Goal: Task Accomplishment & Management: Use online tool/utility

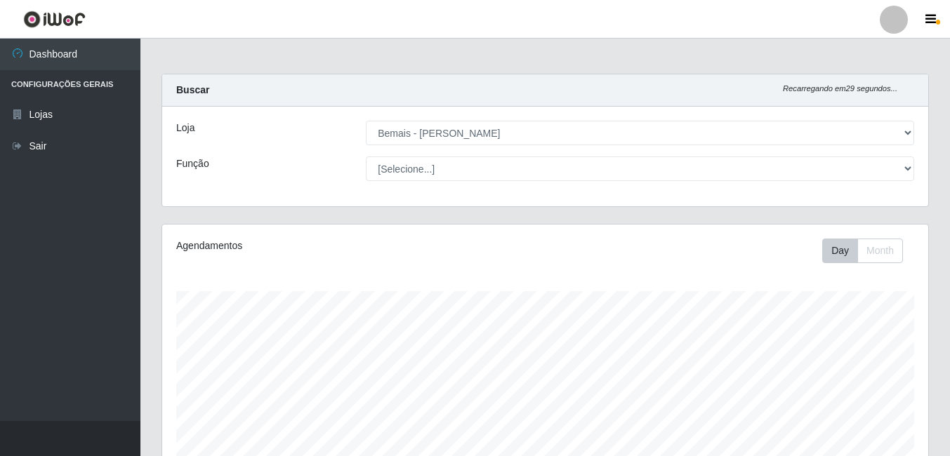
select select "230"
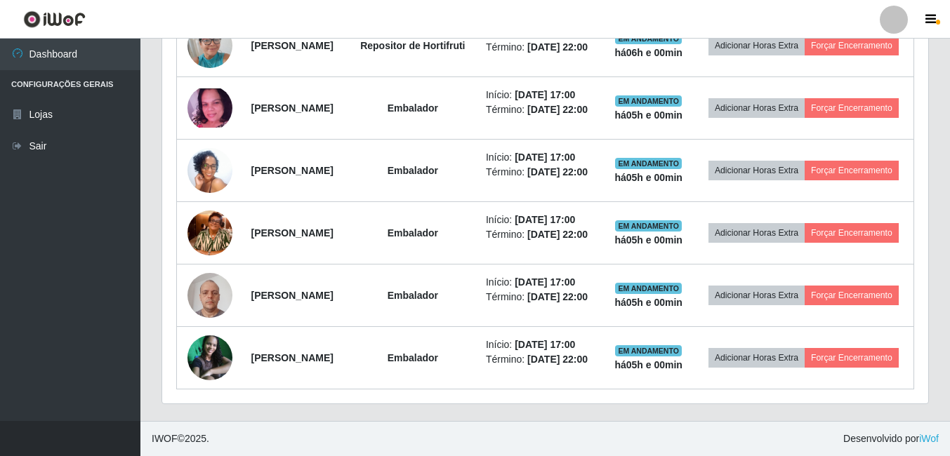
scroll to position [946, 0]
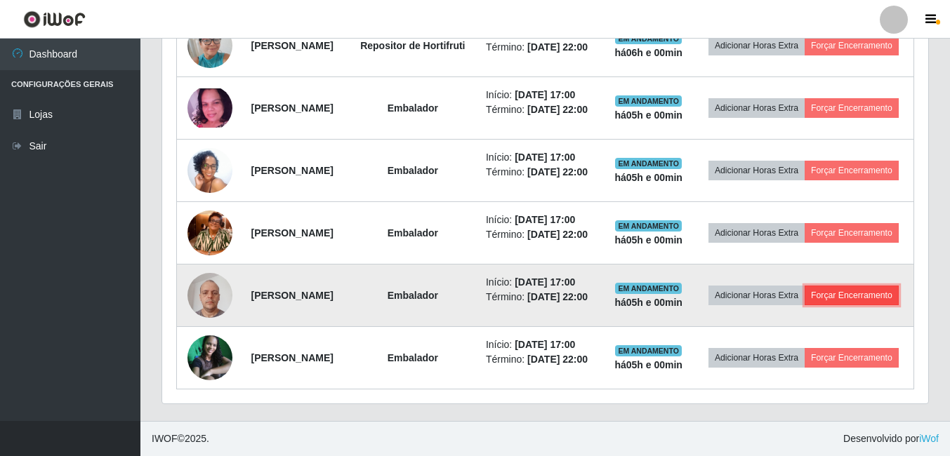
click at [805, 305] on button "Forçar Encerramento" at bounding box center [852, 296] width 94 height 20
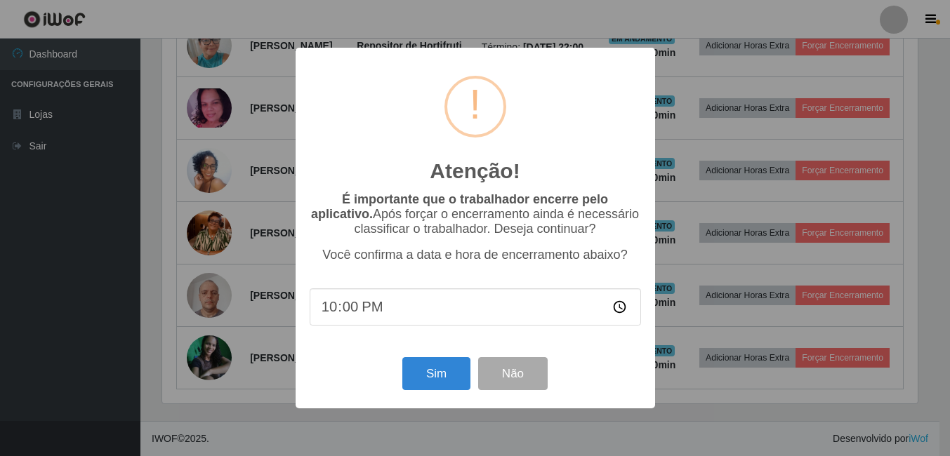
scroll to position [291, 759]
click at [435, 376] on button "Sim" at bounding box center [438, 373] width 68 height 33
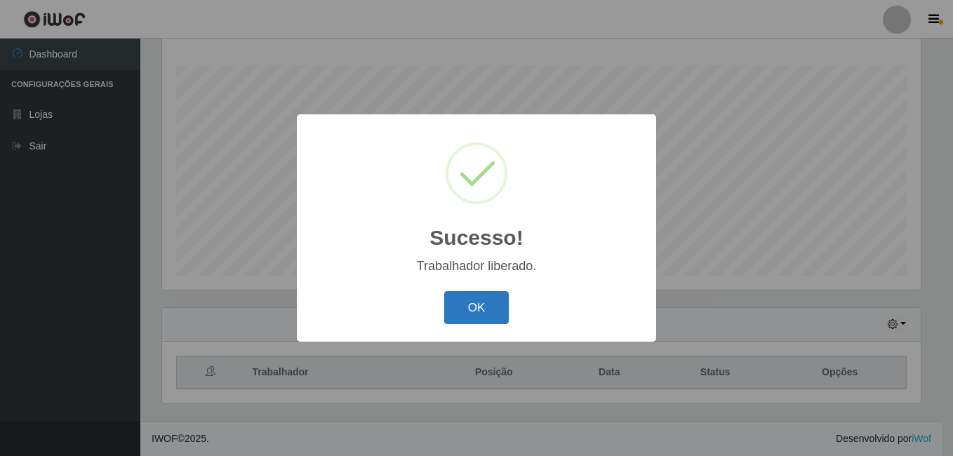
click at [482, 309] on button "OK" at bounding box center [476, 307] width 65 height 33
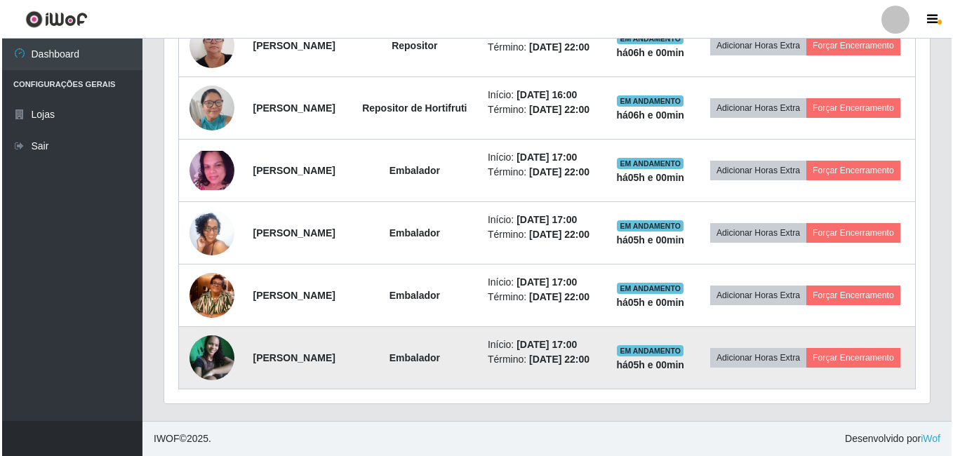
scroll to position [928, 0]
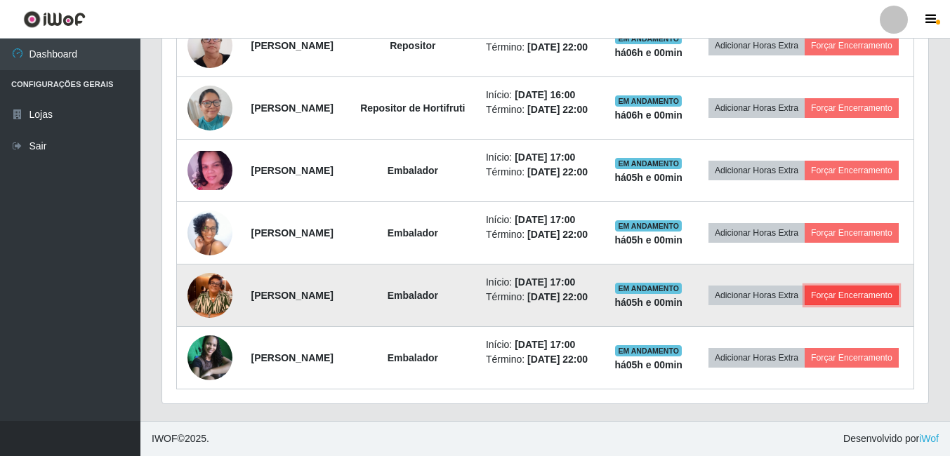
click at [805, 286] on button "Forçar Encerramento" at bounding box center [852, 296] width 94 height 20
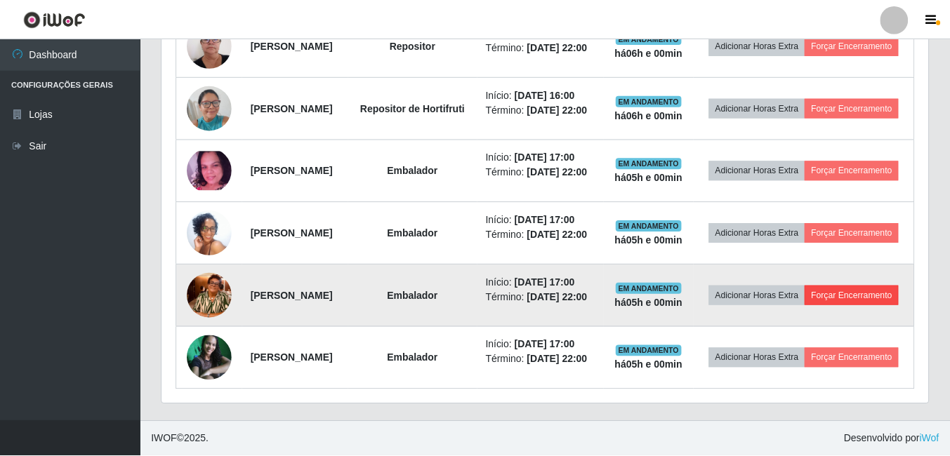
scroll to position [291, 759]
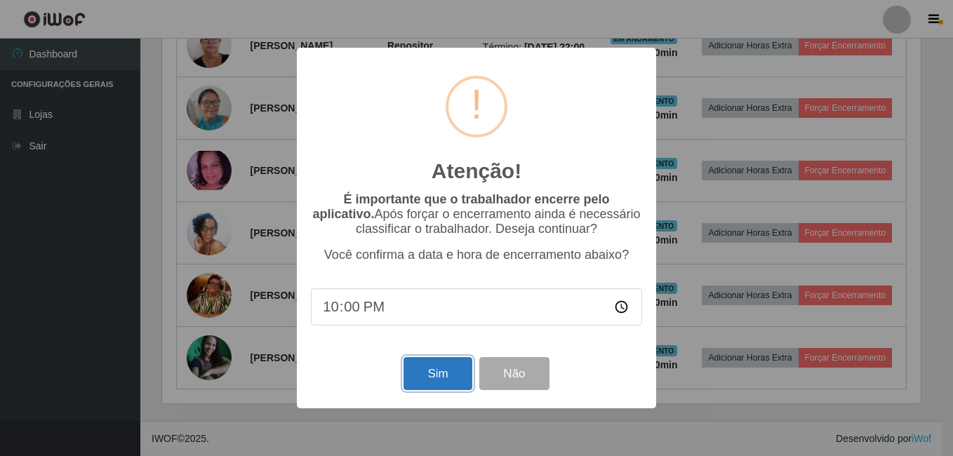
click at [448, 378] on button "Sim" at bounding box center [438, 373] width 68 height 33
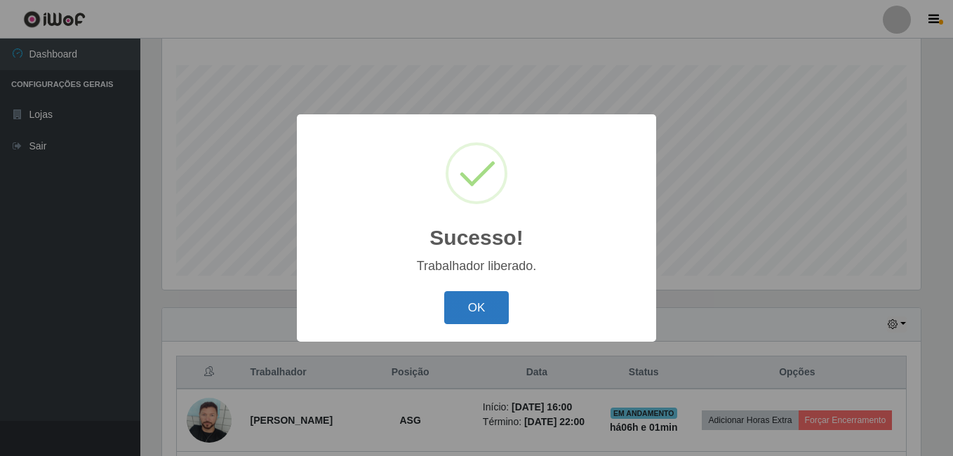
click at [454, 304] on button "OK" at bounding box center [476, 307] width 65 height 33
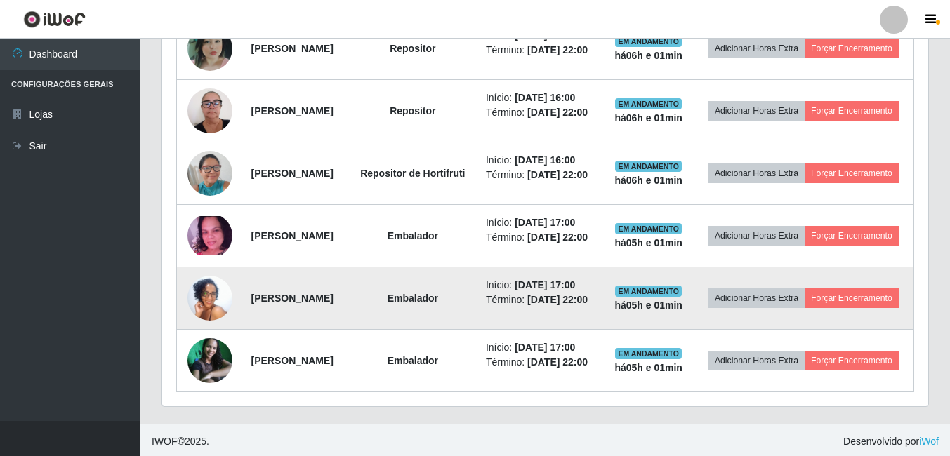
scroll to position [737, 0]
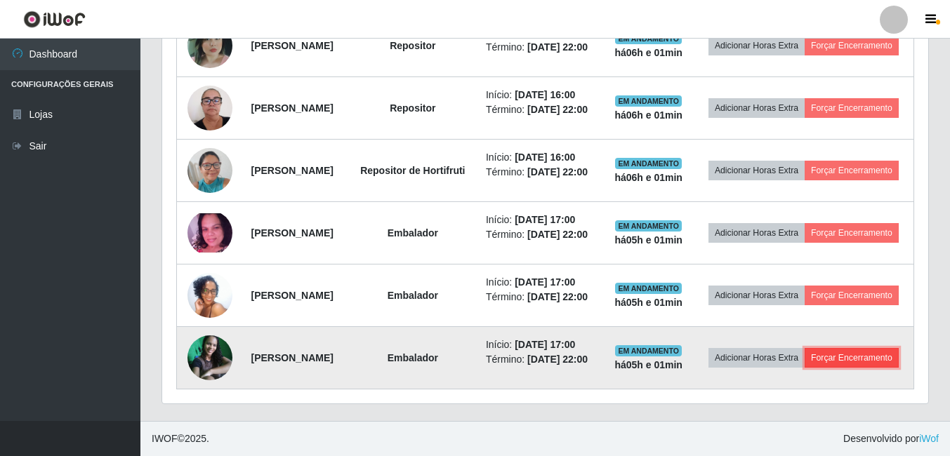
click at [805, 368] on button "Forçar Encerramento" at bounding box center [852, 358] width 94 height 20
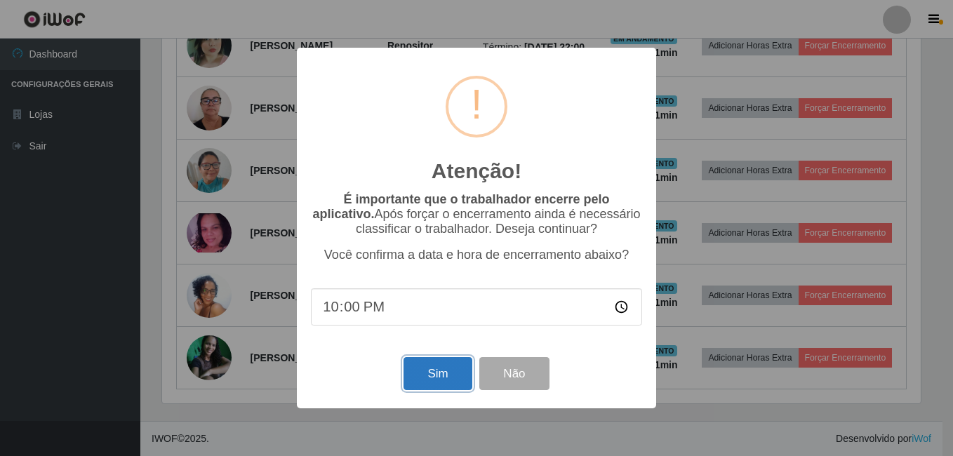
click at [449, 381] on button "Sim" at bounding box center [438, 373] width 68 height 33
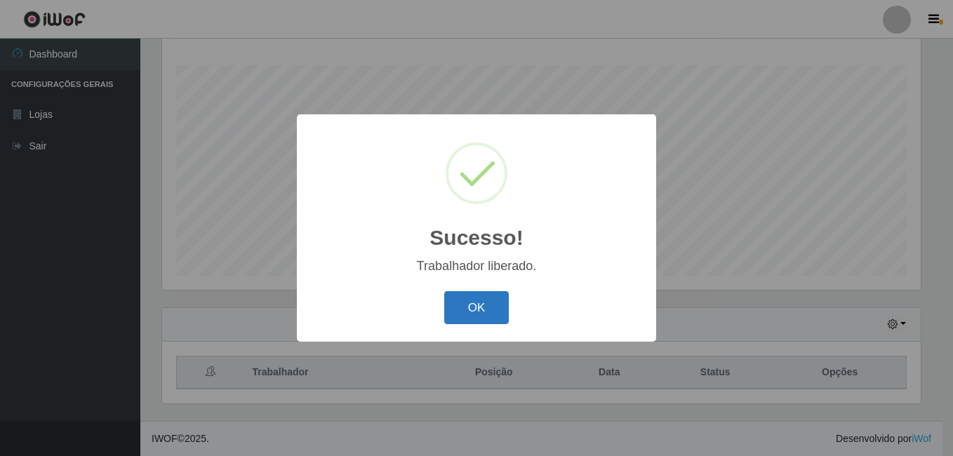
click at [464, 315] on button "OK" at bounding box center [476, 307] width 65 height 33
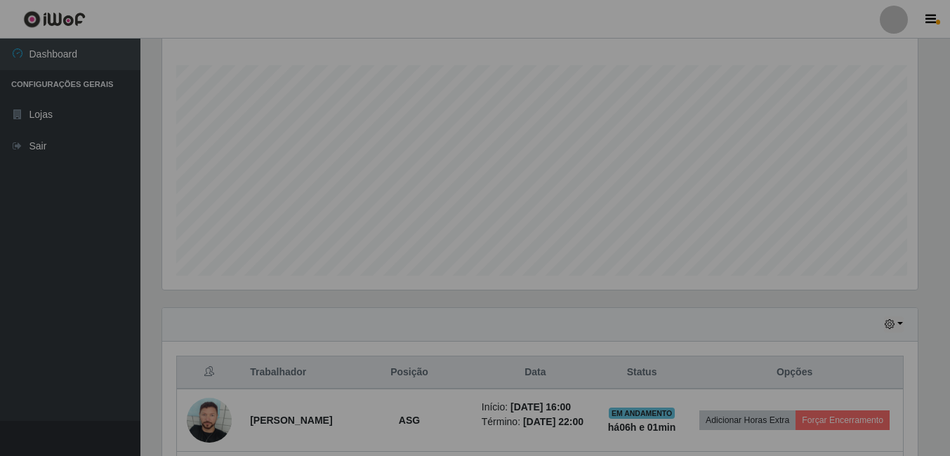
scroll to position [0, 0]
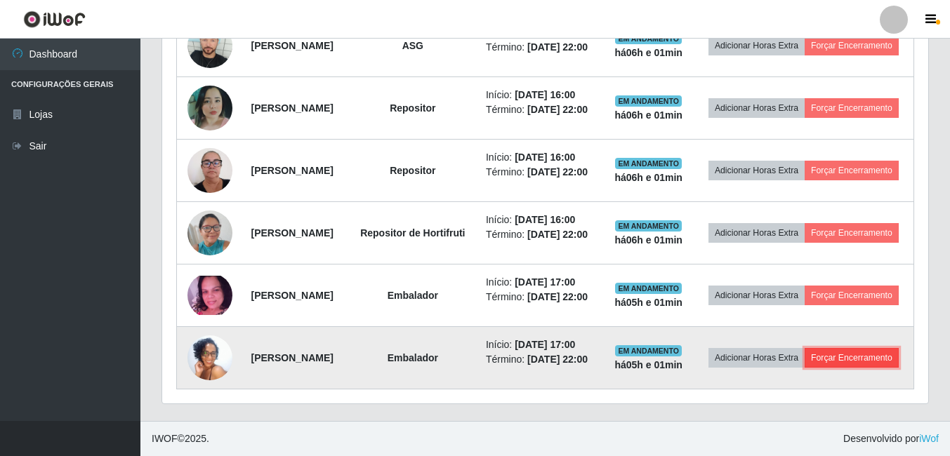
click at [805, 368] on button "Forçar Encerramento" at bounding box center [852, 358] width 94 height 20
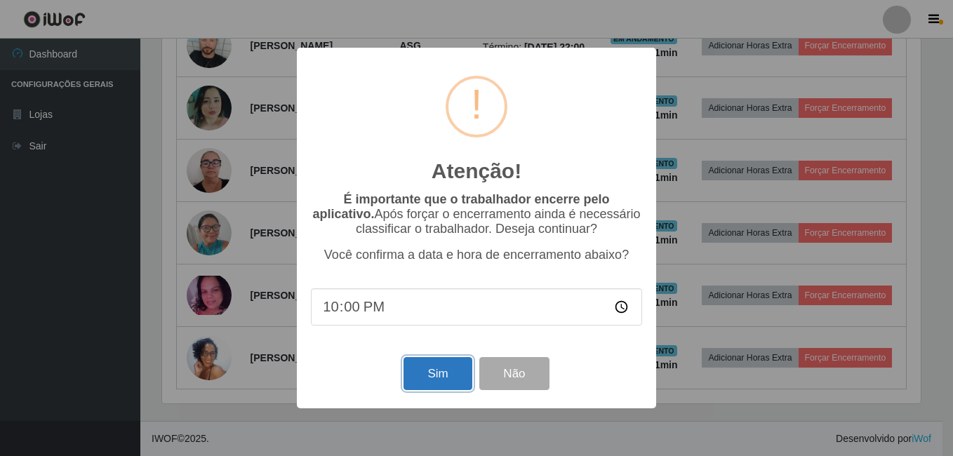
click at [444, 374] on button "Sim" at bounding box center [438, 373] width 68 height 33
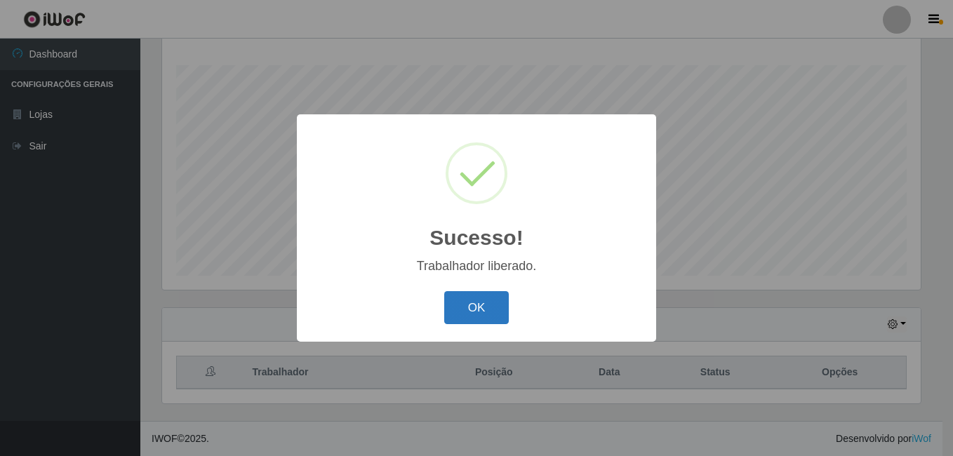
click at [486, 309] on button "OK" at bounding box center [476, 307] width 65 height 33
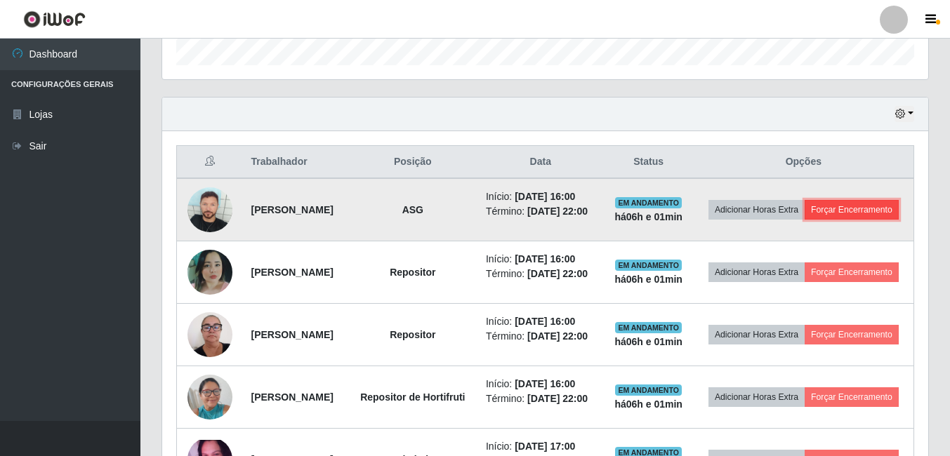
click at [809, 220] on button "Forçar Encerramento" at bounding box center [852, 210] width 94 height 20
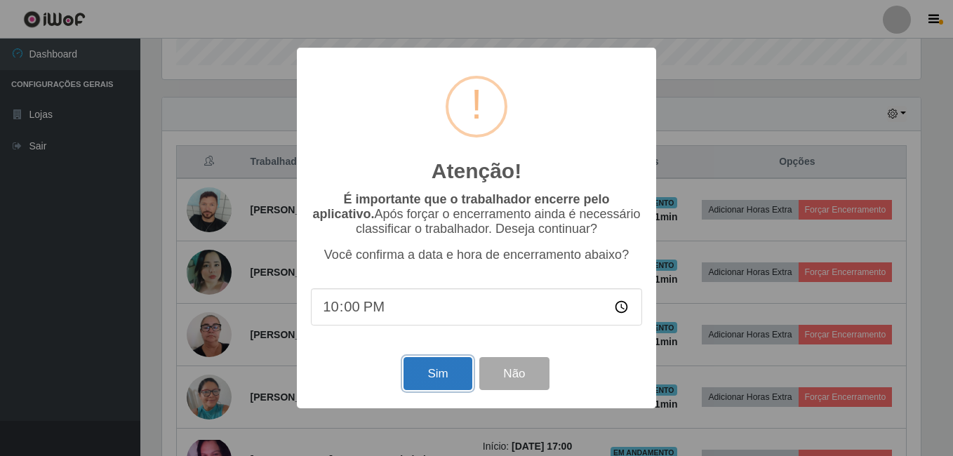
click at [448, 372] on button "Sim" at bounding box center [438, 373] width 68 height 33
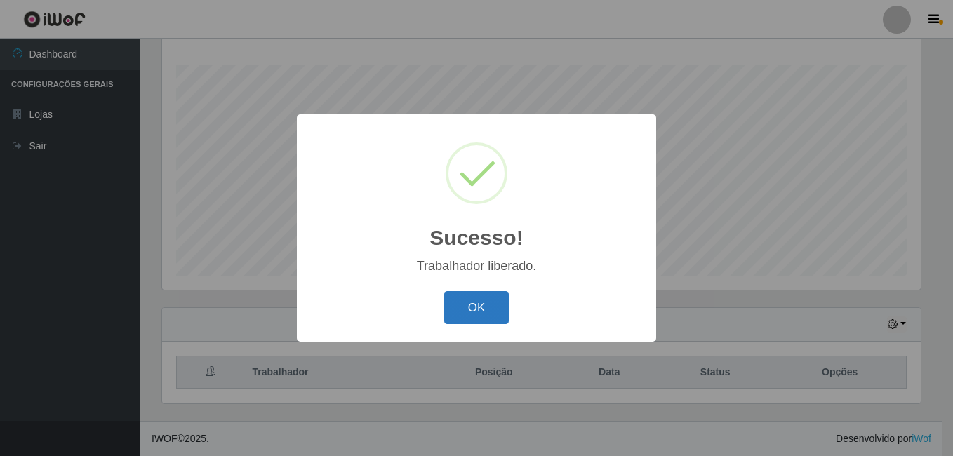
click at [487, 309] on button "OK" at bounding box center [476, 307] width 65 height 33
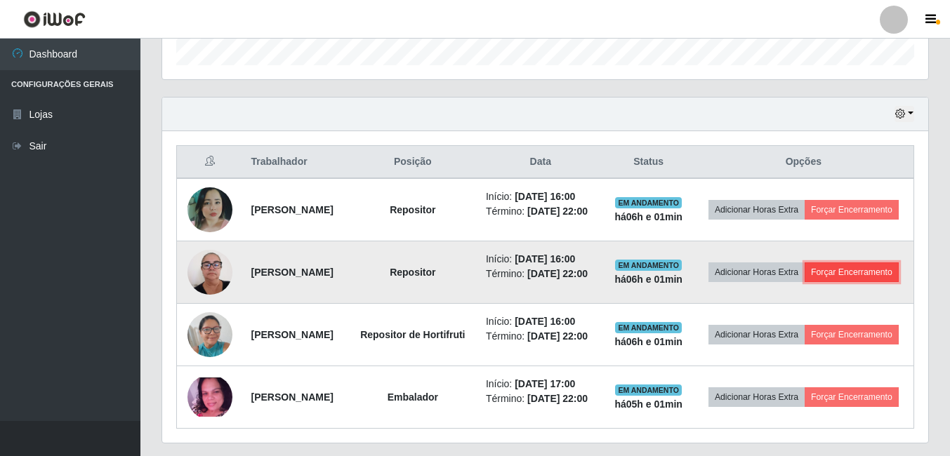
click at [805, 282] on button "Forçar Encerramento" at bounding box center [852, 273] width 94 height 20
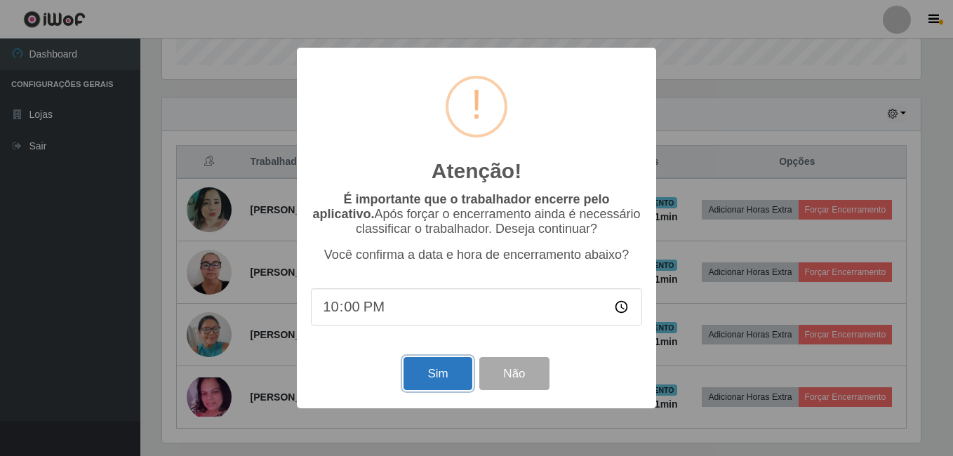
click at [461, 380] on button "Sim" at bounding box center [438, 373] width 68 height 33
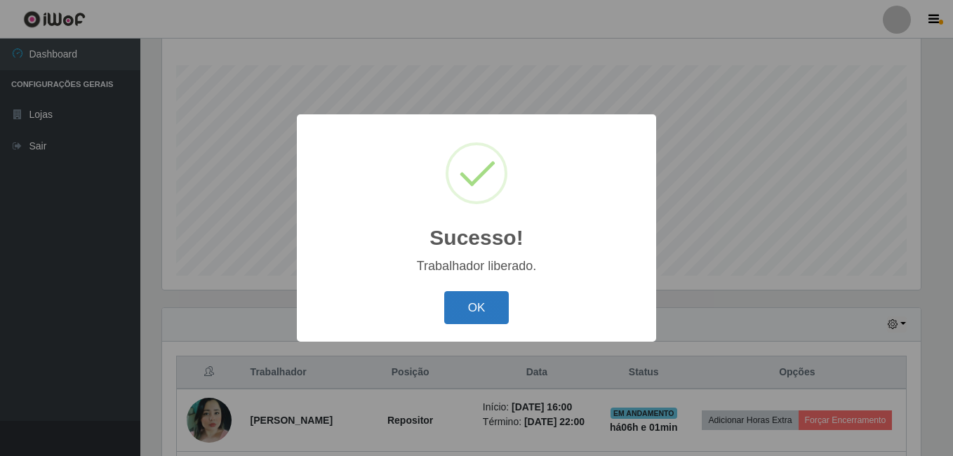
click at [492, 316] on button "OK" at bounding box center [476, 307] width 65 height 33
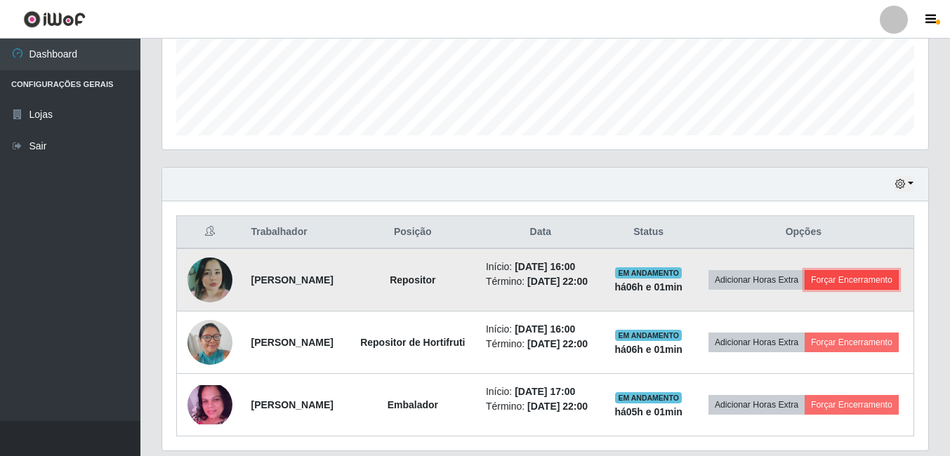
click at [805, 290] on button "Forçar Encerramento" at bounding box center [852, 280] width 94 height 20
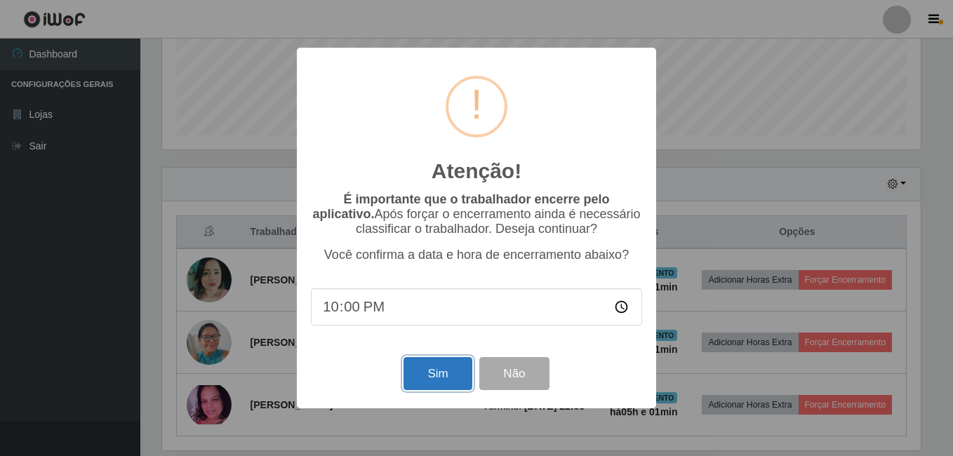
click at [449, 372] on button "Sim" at bounding box center [438, 373] width 68 height 33
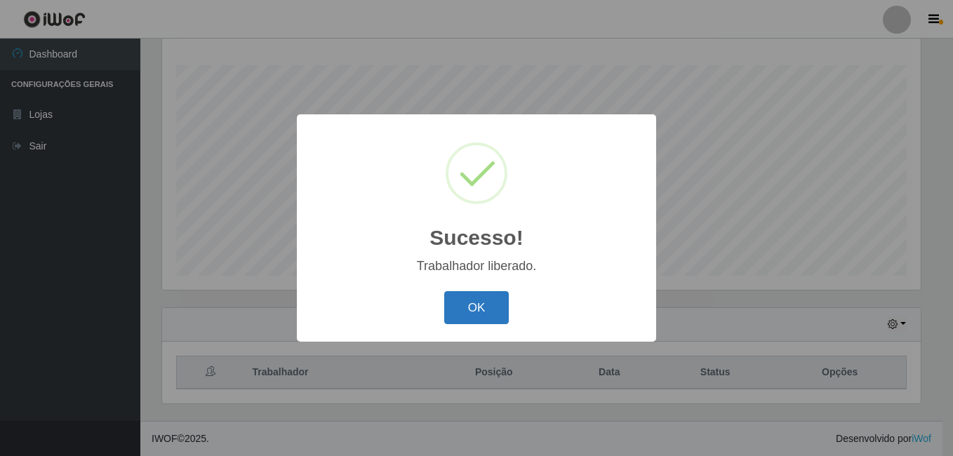
click at [477, 315] on button "OK" at bounding box center [476, 307] width 65 height 33
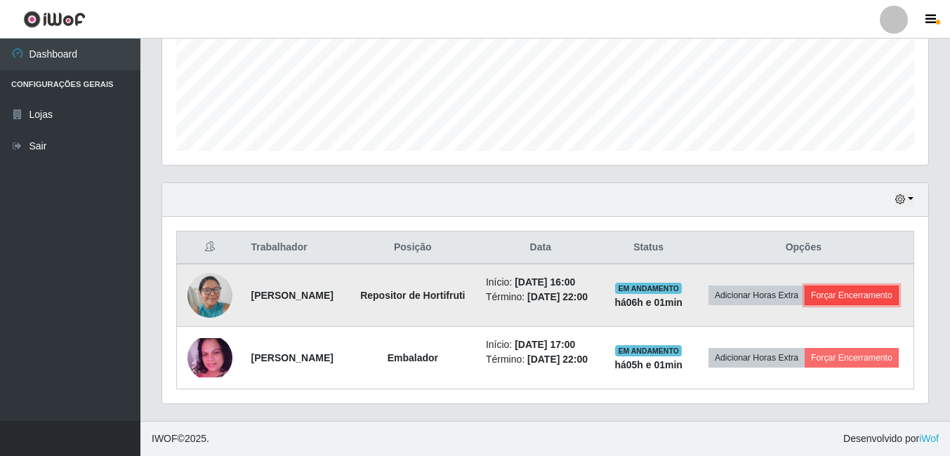
click at [805, 295] on button "Forçar Encerramento" at bounding box center [852, 296] width 94 height 20
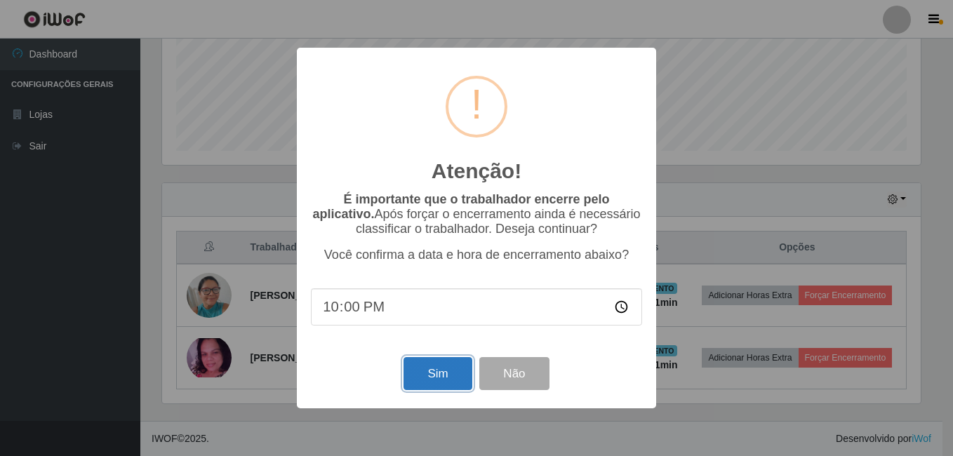
click at [451, 374] on button "Sim" at bounding box center [438, 373] width 68 height 33
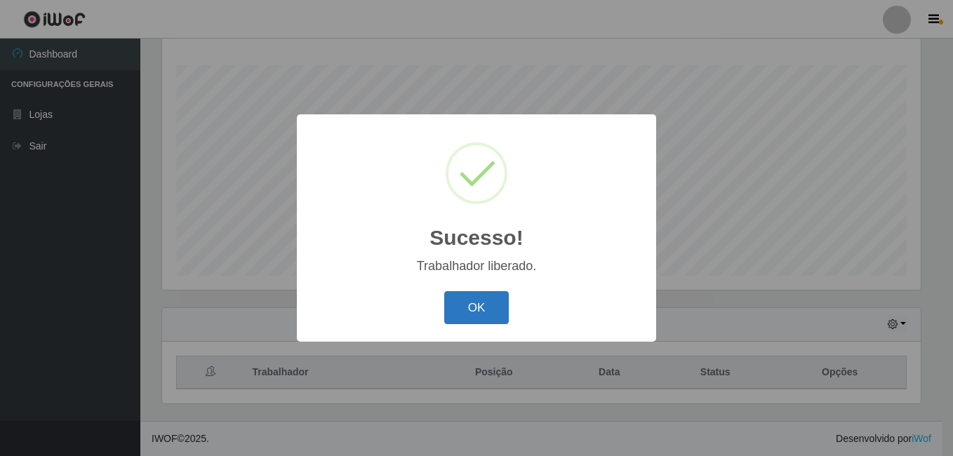
click at [493, 312] on button "OK" at bounding box center [476, 307] width 65 height 33
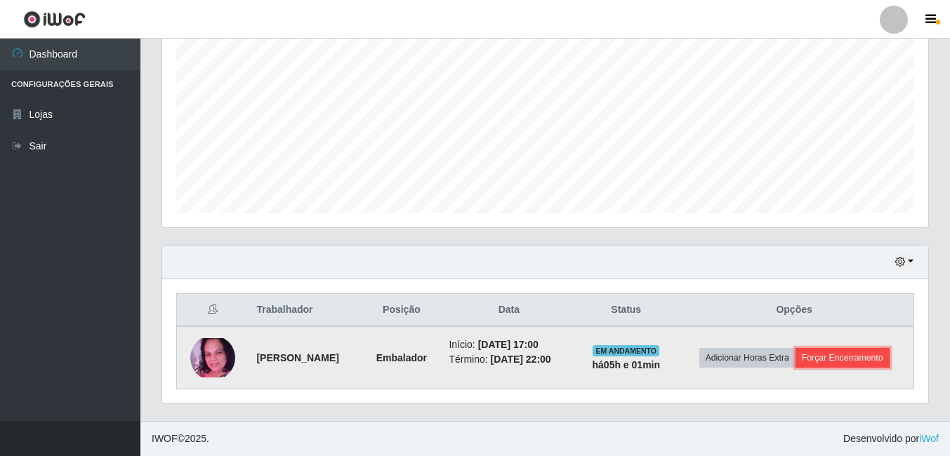
click at [830, 352] on button "Forçar Encerramento" at bounding box center [842, 358] width 94 height 20
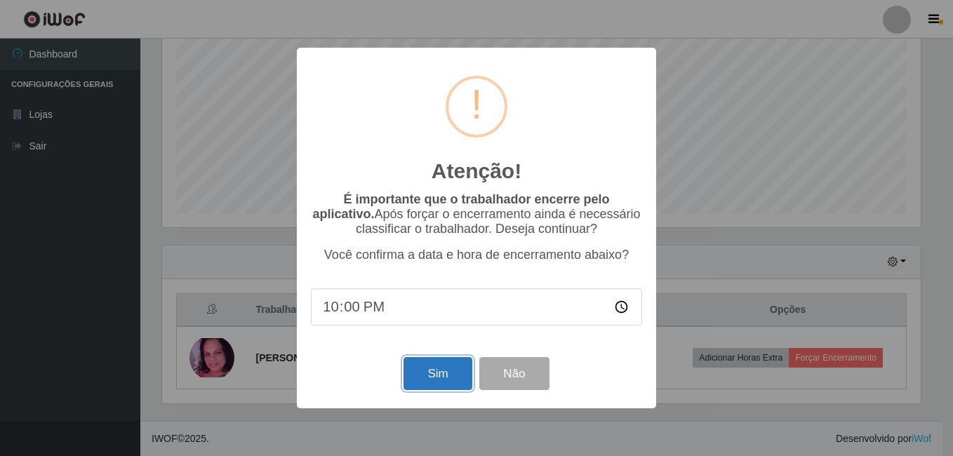
click at [442, 376] on button "Sim" at bounding box center [438, 373] width 68 height 33
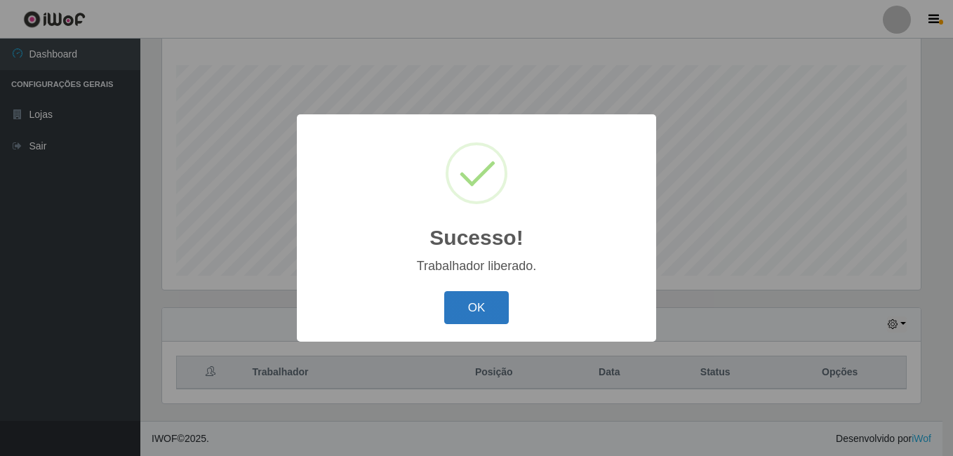
click at [473, 303] on button "OK" at bounding box center [476, 307] width 65 height 33
